Goal: Information Seeking & Learning: Find specific fact

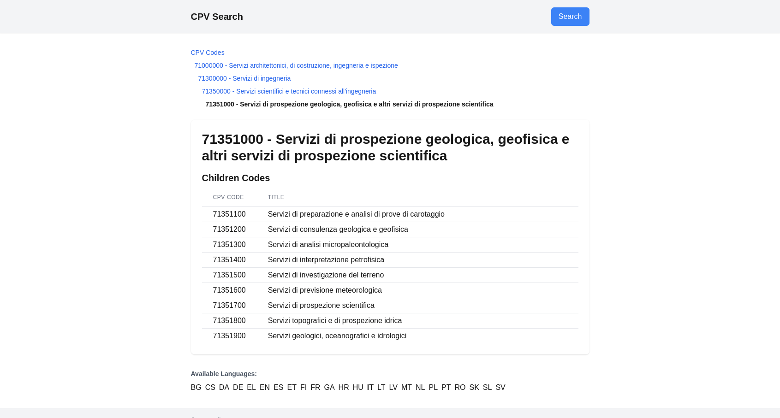
click at [261, 138] on h1 "71351000 - Servizi di prospezione geologica, geofisica e altri servizi di prosp…" at bounding box center [390, 147] width 376 height 33
drag, startPoint x: 264, startPoint y: 140, endPoint x: 194, endPoint y: 131, distance: 70.2
click at [194, 131] on div "71351000 - Servizi di prospezione geologica, geofisica e altri servizi di prosp…" at bounding box center [390, 237] width 398 height 235
drag, startPoint x: 194, startPoint y: 131, endPoint x: 222, endPoint y: 131, distance: 28.1
copy h1 "71351000"
